Goal: Obtain resource: Download file/media

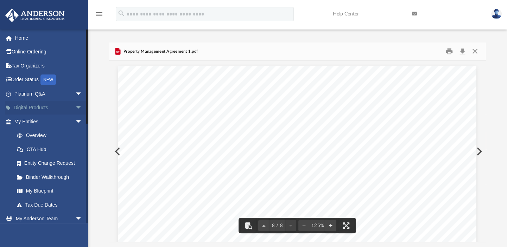
scroll to position [3610, 0]
click at [26, 110] on link "Digital Products arrow_drop_down" at bounding box center [49, 108] width 88 height 14
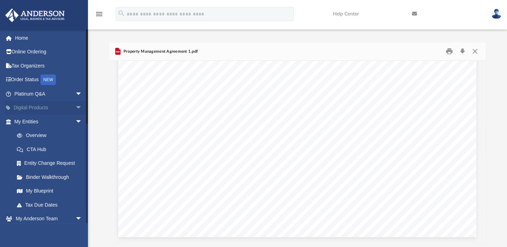
click at [75, 106] on span "arrow_drop_down" at bounding box center [82, 108] width 14 height 14
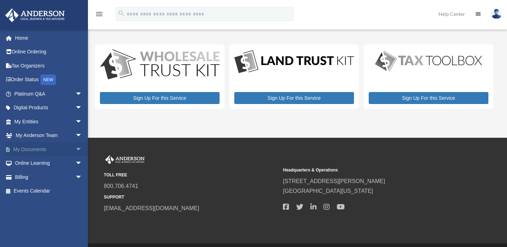
click at [75, 148] on span "arrow_drop_down" at bounding box center [82, 149] width 14 height 14
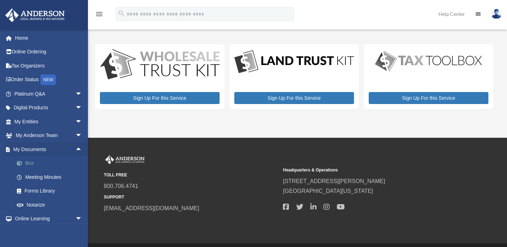
click at [27, 161] on link "Box" at bounding box center [51, 164] width 83 height 14
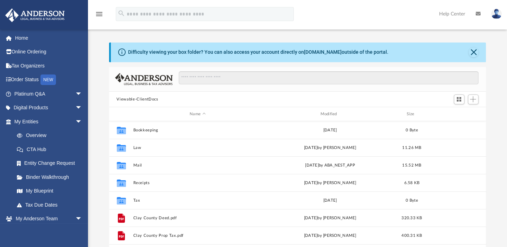
scroll to position [155, 372]
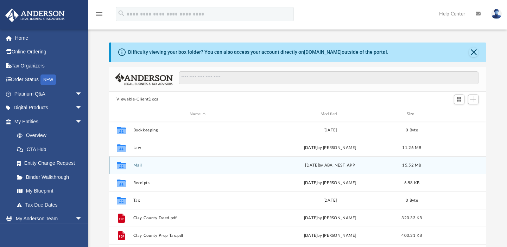
click at [139, 165] on button "Mail" at bounding box center [197, 165] width 129 height 5
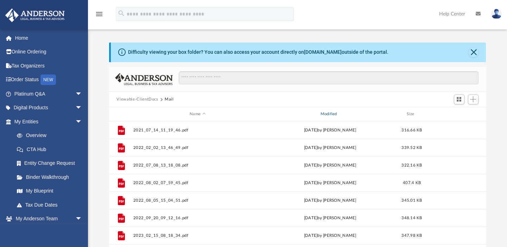
click at [335, 114] on div "Modified" at bounding box center [329, 114] width 129 height 6
click at [334, 114] on div "Modified" at bounding box center [329, 114] width 129 height 6
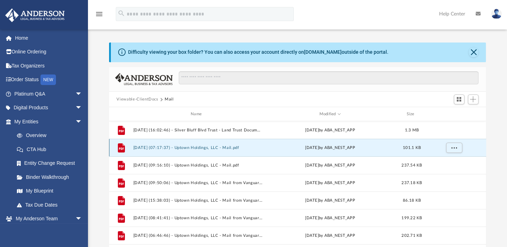
click at [141, 146] on button "2025.08.26 (07:17:37) - Uptown Holdings, LLC - Mail.pdf" at bounding box center [197, 148] width 129 height 5
